Goal: Ask a question

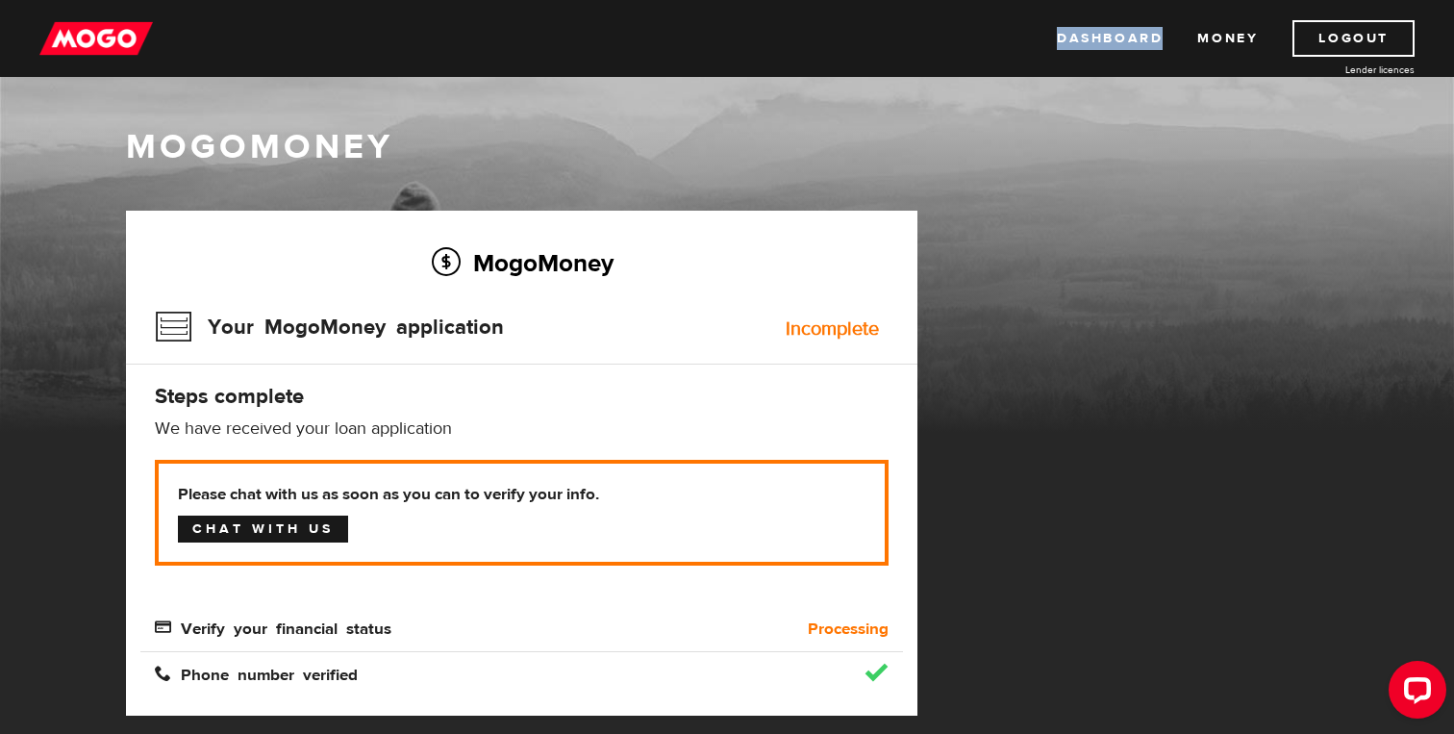
click at [237, 519] on link "Chat with us" at bounding box center [263, 528] width 170 height 27
